Goal: Entertainment & Leisure: Consume media (video, audio)

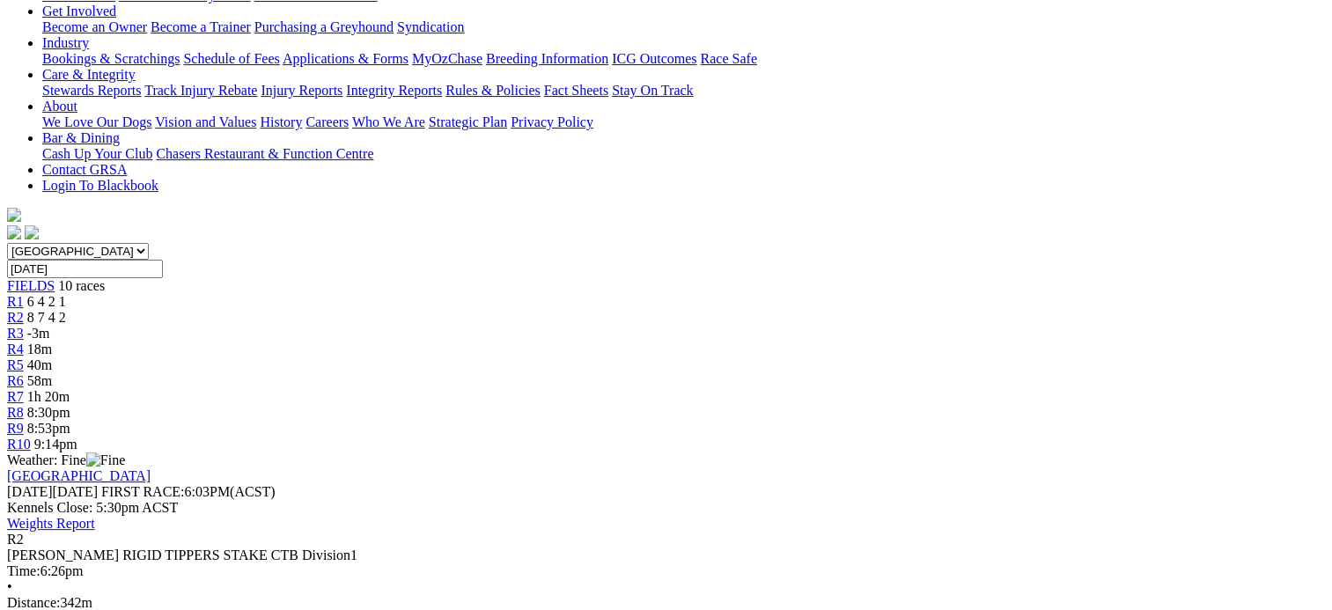
scroll to position [338, 0]
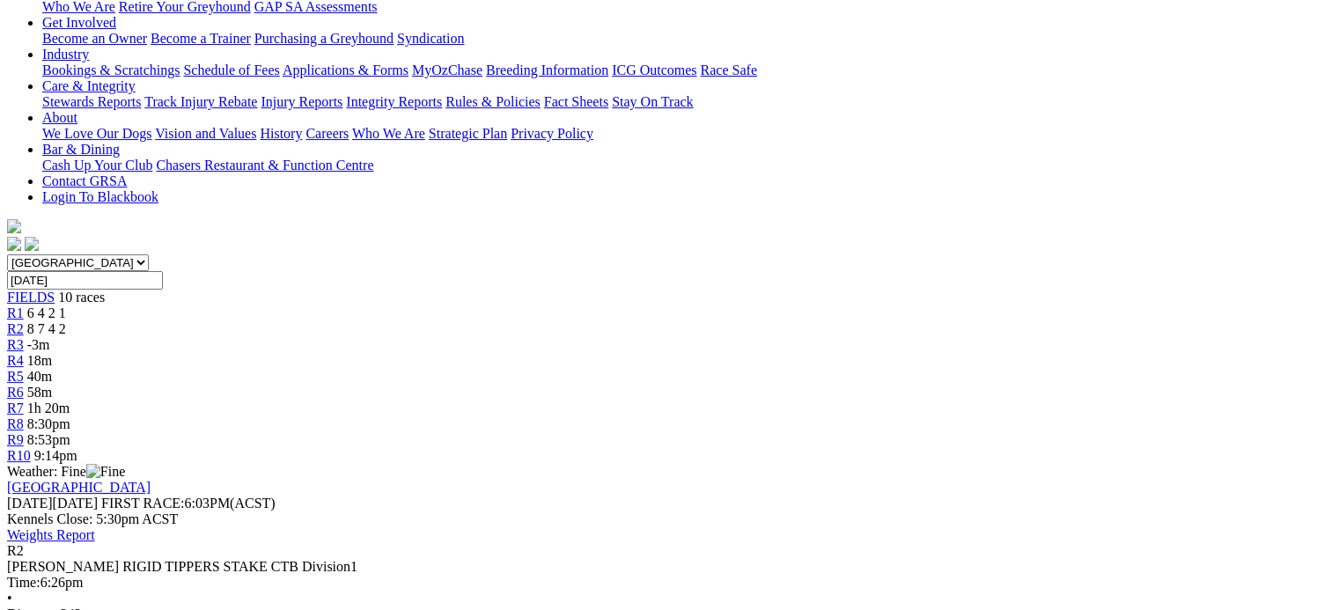
scroll to position [190, 0]
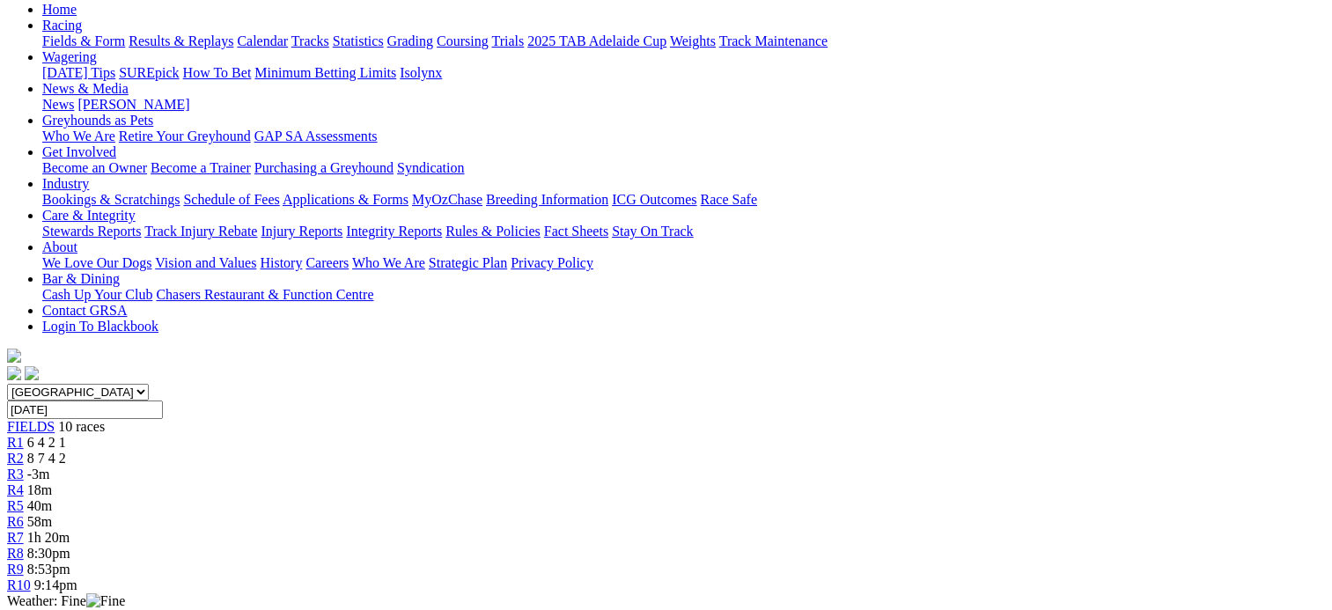
click at [24, 466] on link "R3" at bounding box center [15, 473] width 17 height 15
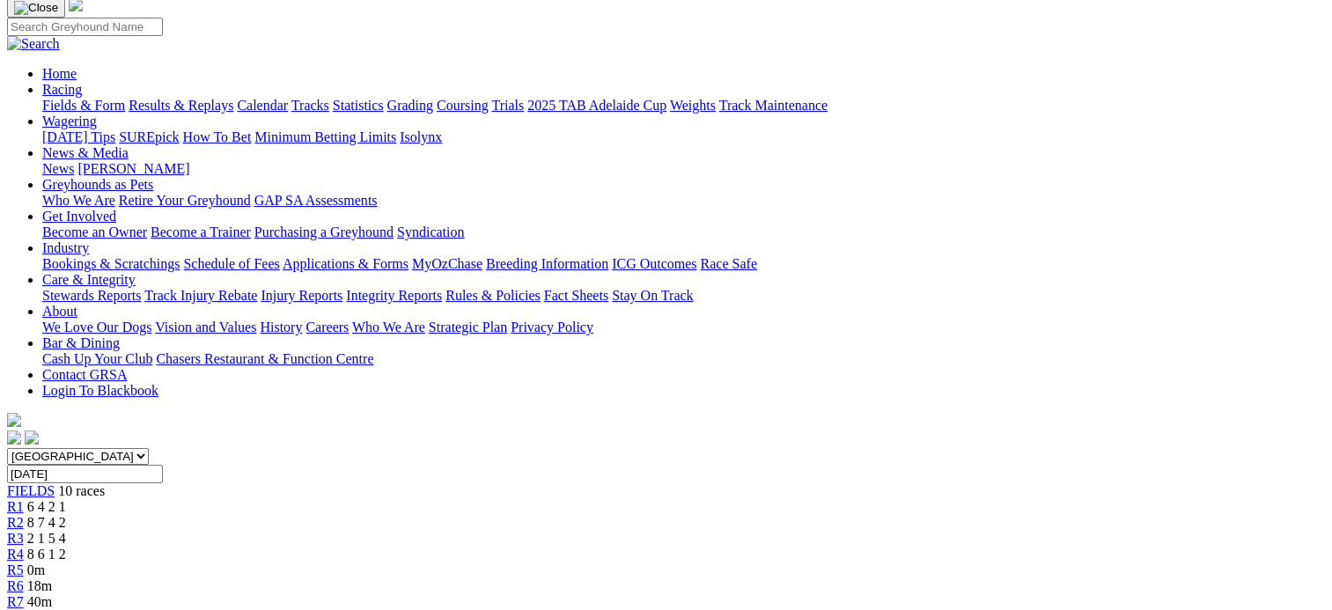
scroll to position [122, 0]
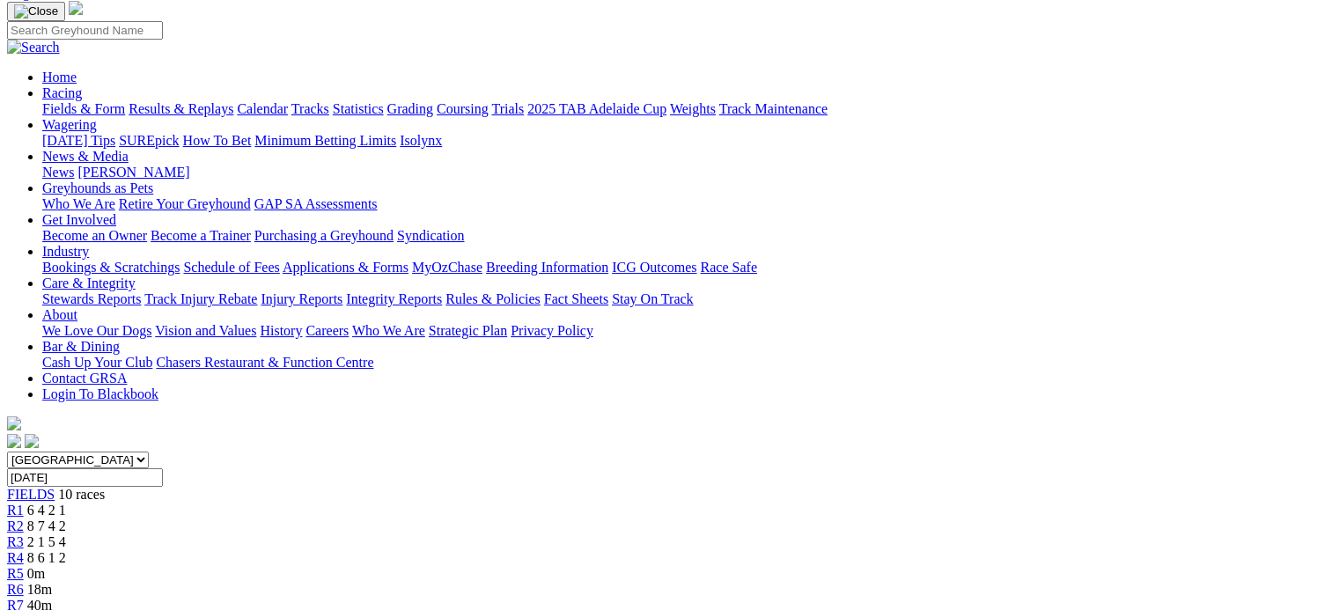
click at [24, 550] on link "R4" at bounding box center [15, 557] width 17 height 15
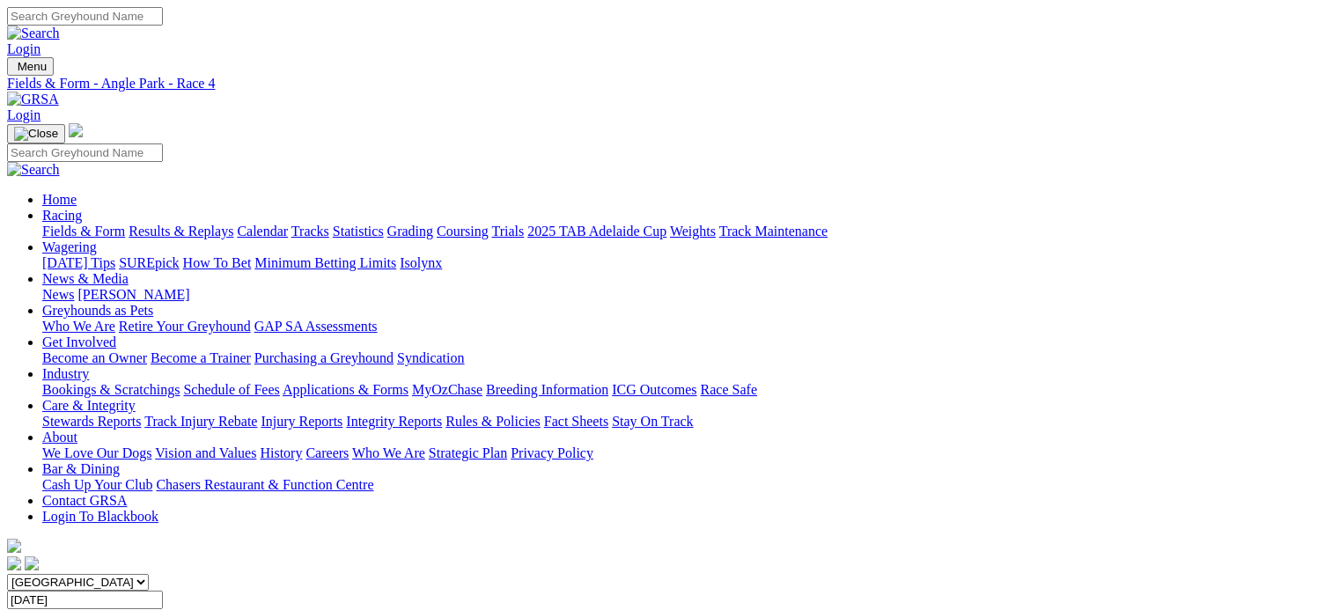
click at [233, 224] on link "Results & Replays" at bounding box center [181, 231] width 105 height 15
click at [128, 609] on span "11 races" at bounding box center [105, 616] width 46 height 15
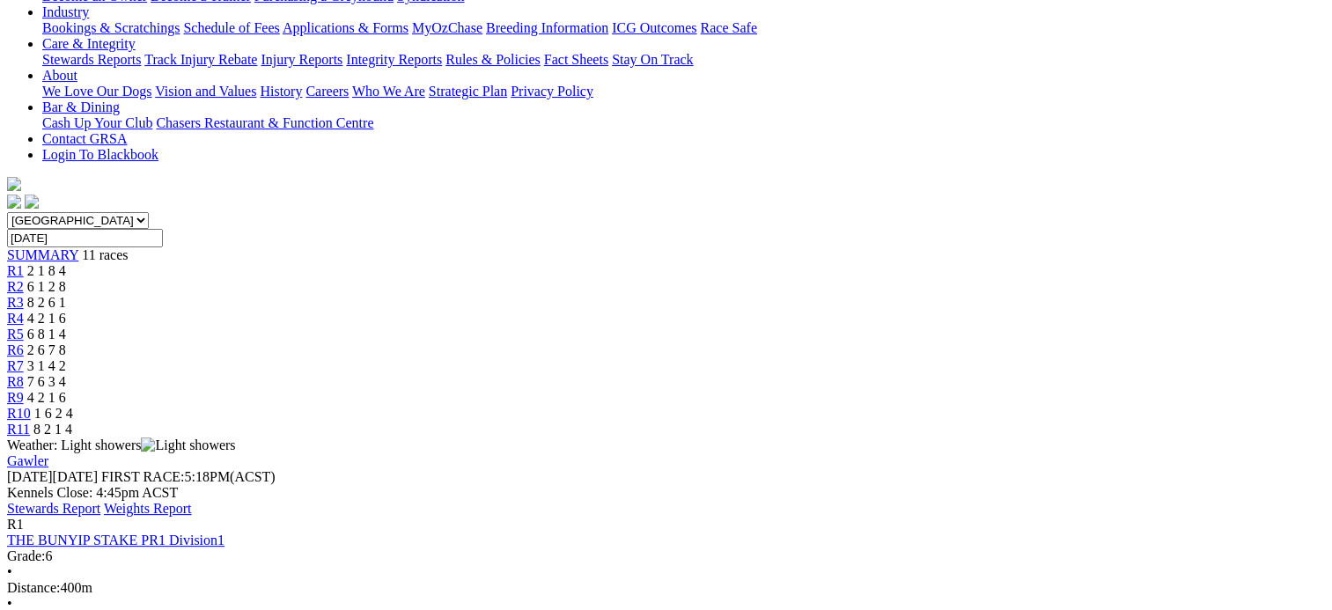
scroll to position [363, 0]
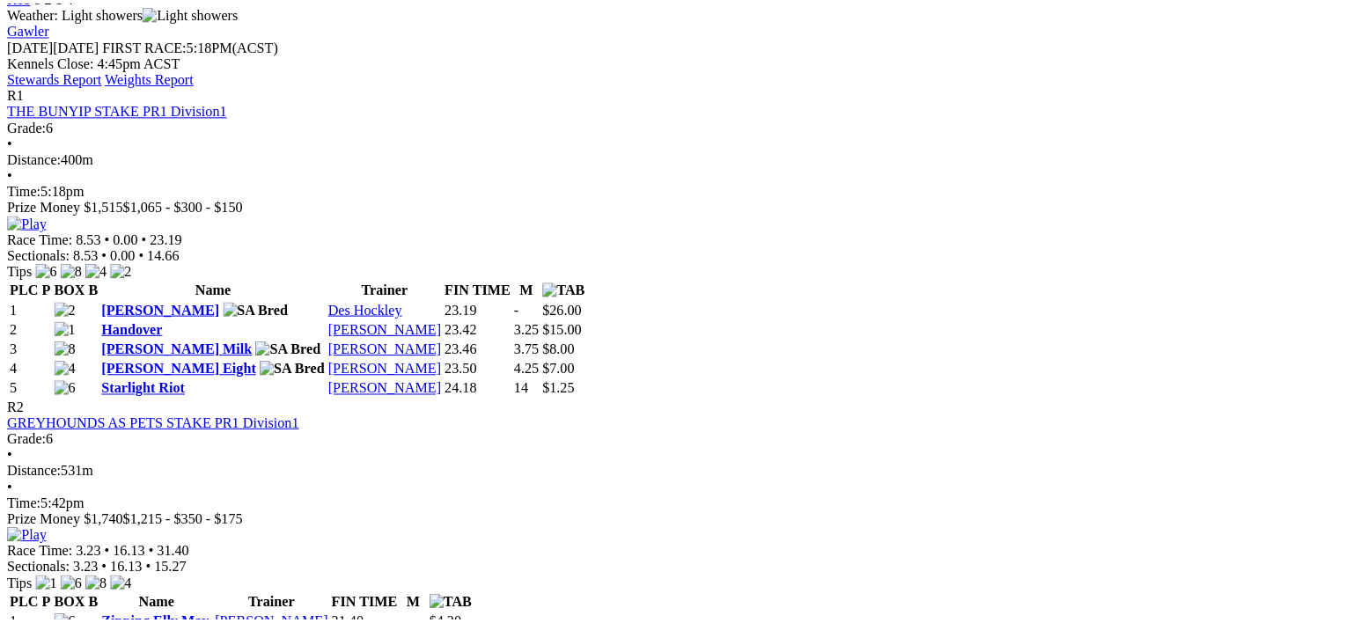
scroll to position [799, 0]
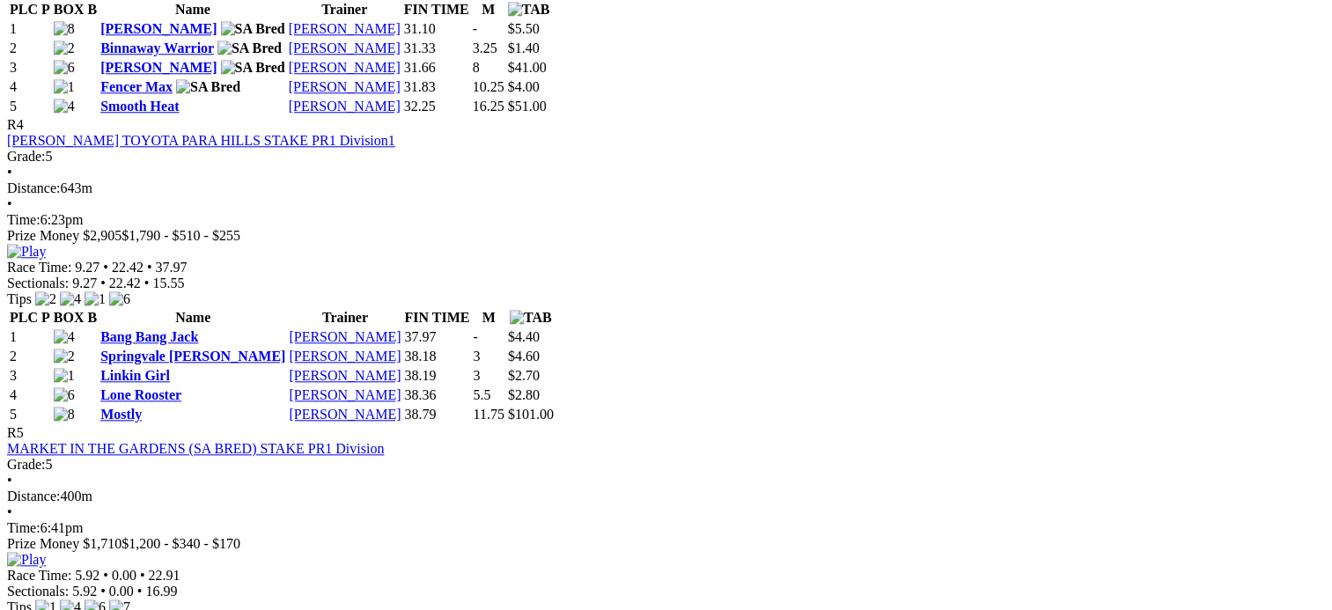
scroll to position [1686, 0]
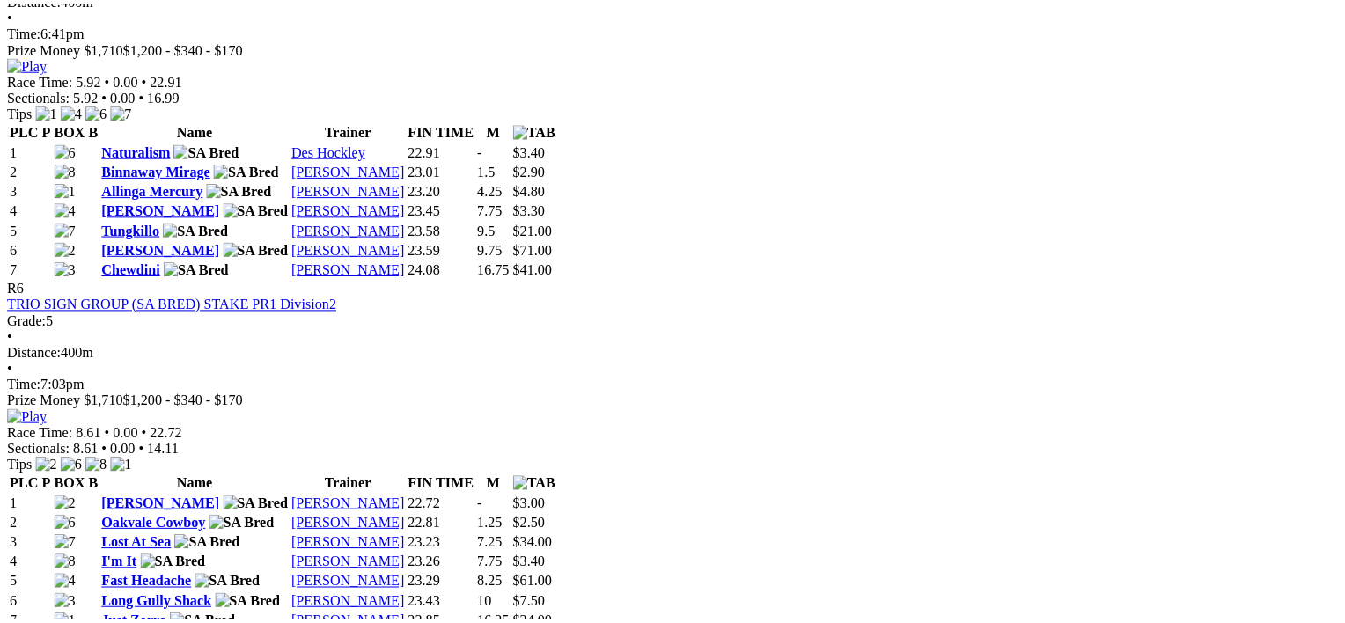
scroll to position [2185, 0]
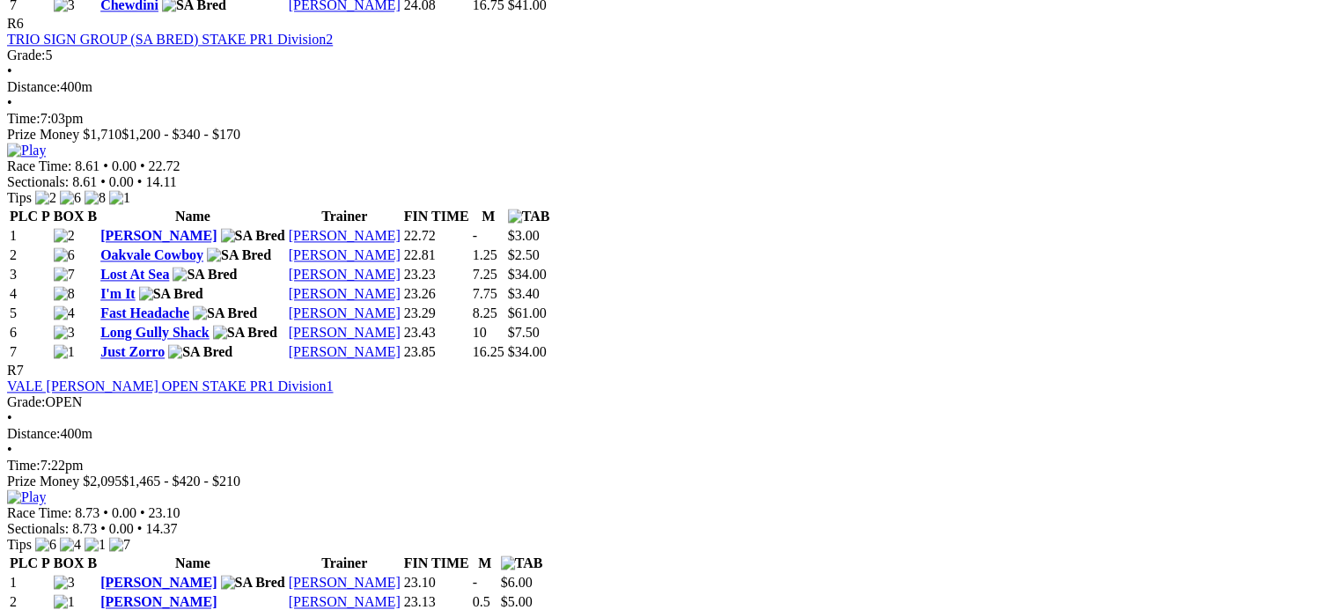
scroll to position [2466, 0]
